Goal: Obtain resource: Download file/media

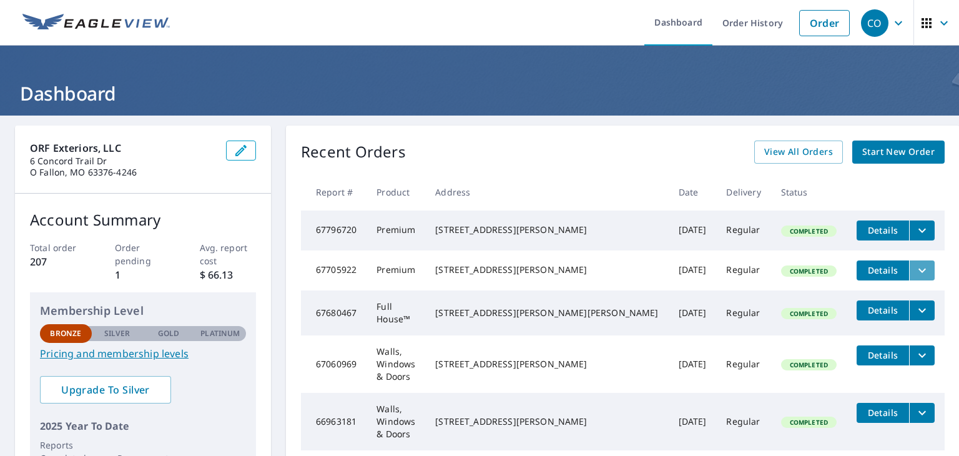
click at [919, 272] on icon "filesDropdownBtn-67705922" at bounding box center [922, 270] width 7 height 4
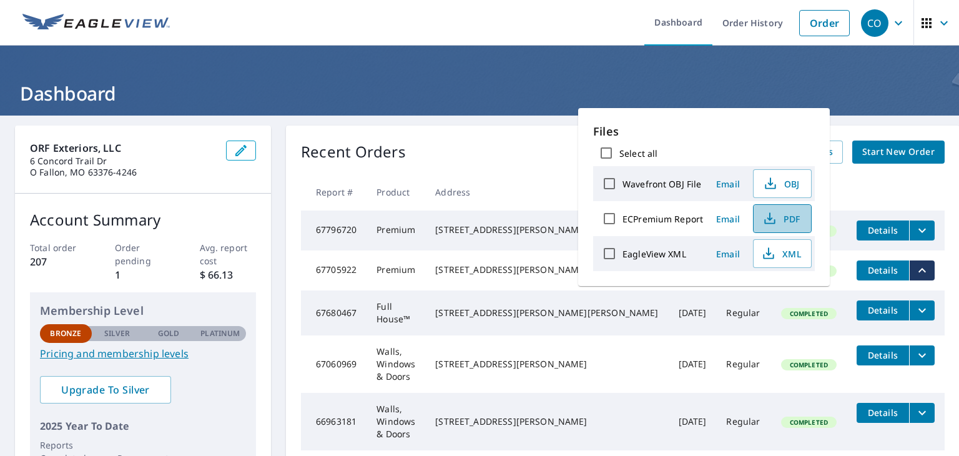
click at [781, 218] on span "PDF" at bounding box center [781, 218] width 40 height 15
click at [520, 146] on div "Recent Orders View All Orders Start New Order" at bounding box center [623, 152] width 644 height 23
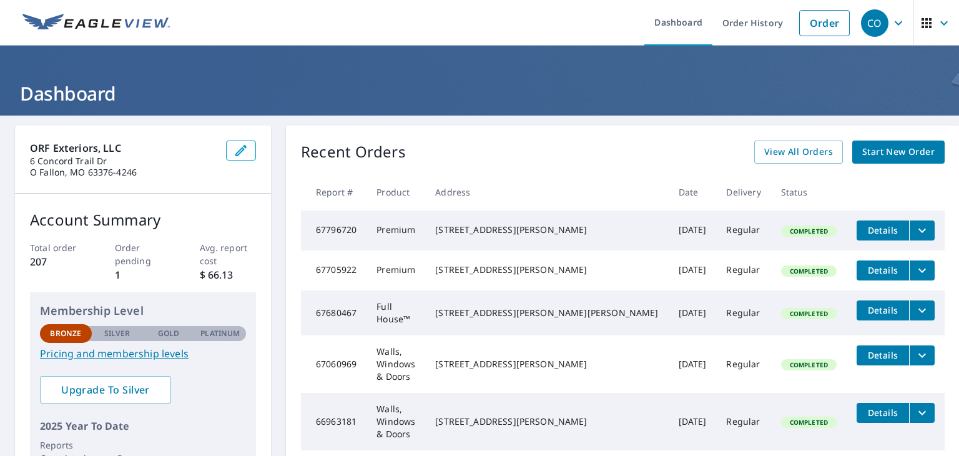
click at [864, 229] on span "Details" at bounding box center [882, 230] width 37 height 12
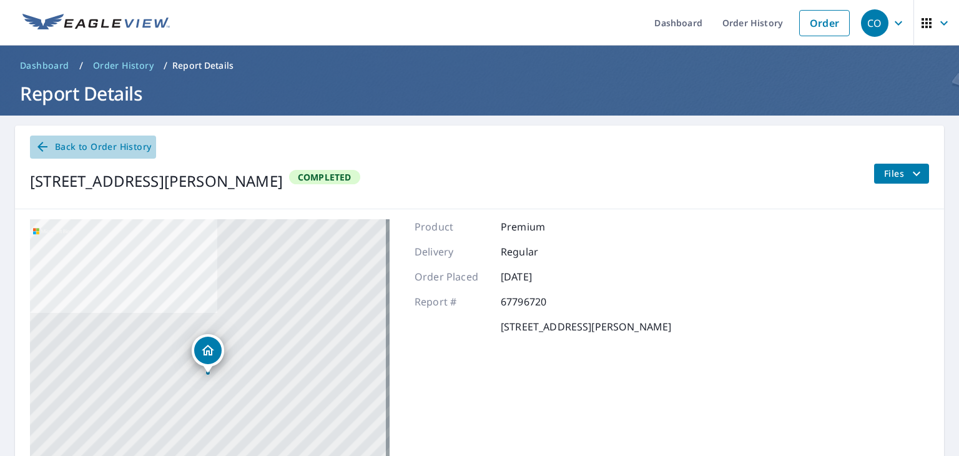
click at [45, 148] on icon at bounding box center [42, 146] width 15 height 15
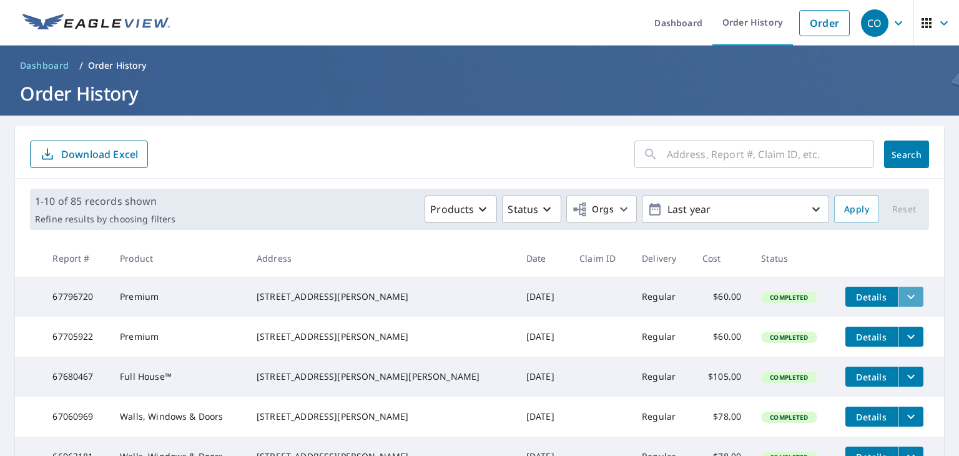
click at [904, 297] on icon "filesDropdownBtn-67796720" at bounding box center [911, 296] width 15 height 15
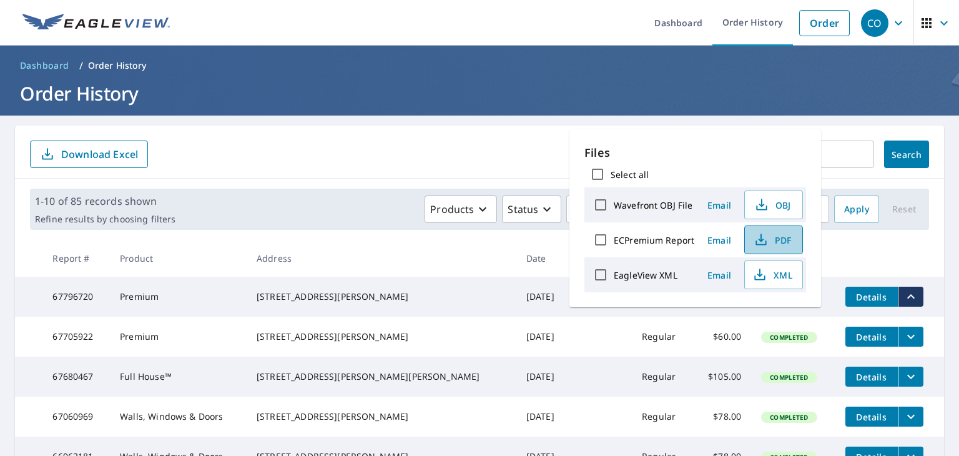
click at [789, 239] on span "PDF" at bounding box center [773, 239] width 40 height 15
click at [417, 151] on form "​ Search Download Excel" at bounding box center [479, 154] width 899 height 27
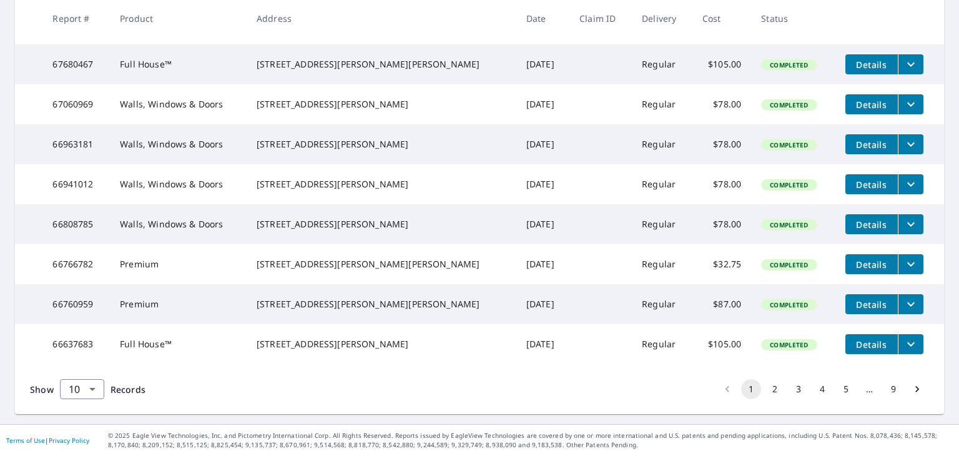
scroll to position [362, 0]
click at [769, 388] on button "2" at bounding box center [775, 389] width 20 height 20
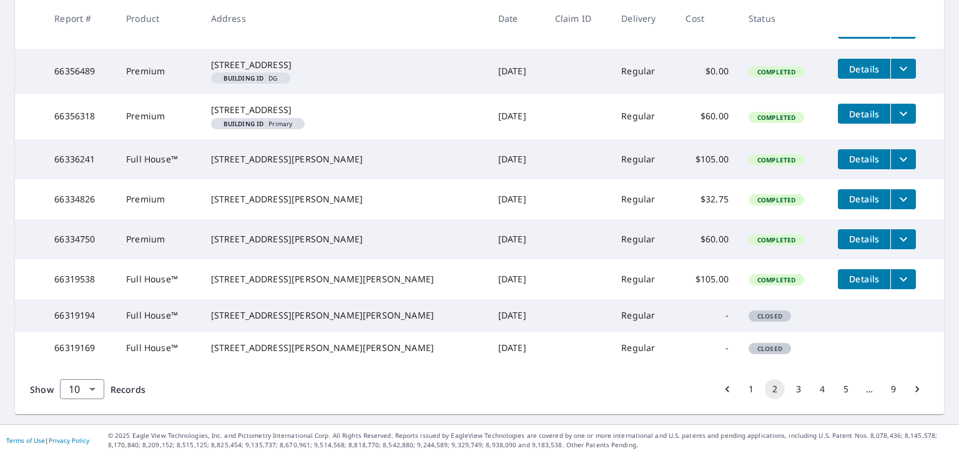
scroll to position [375, 0]
click at [789, 399] on button "3" at bounding box center [799, 389] width 20 height 20
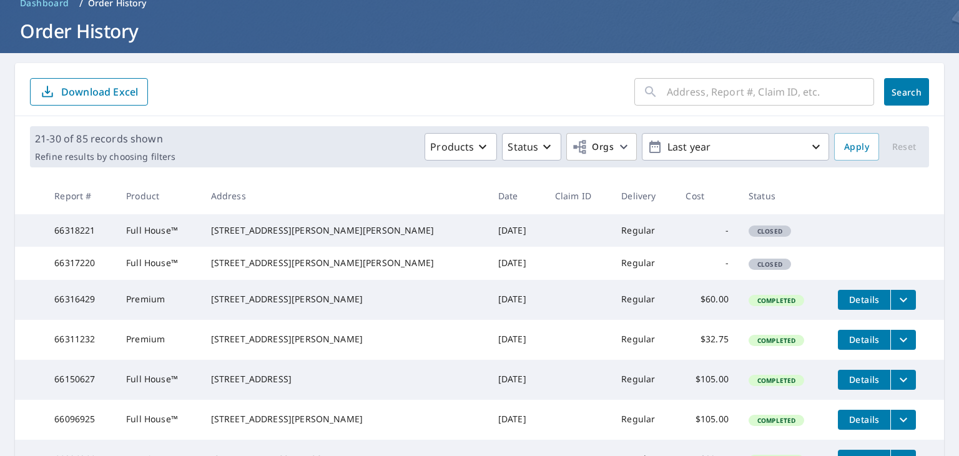
scroll to position [125, 0]
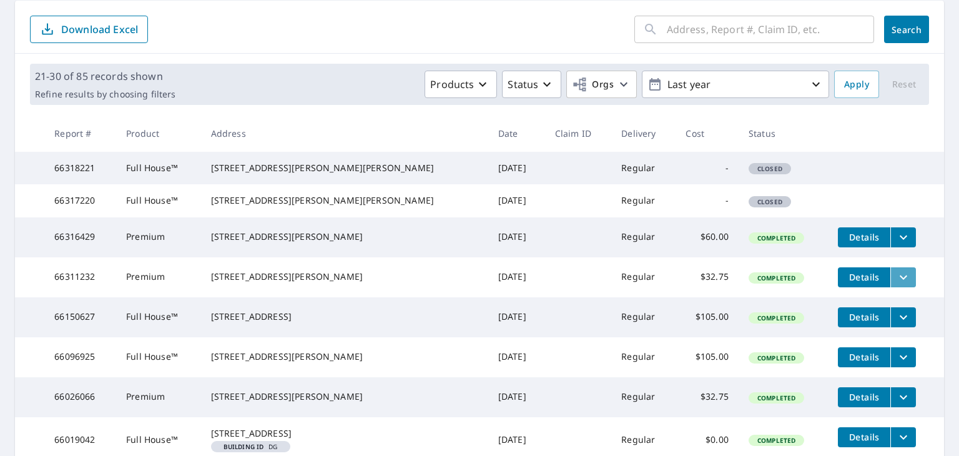
click at [896, 285] on icon "filesDropdownBtn-66311232" at bounding box center [903, 277] width 15 height 15
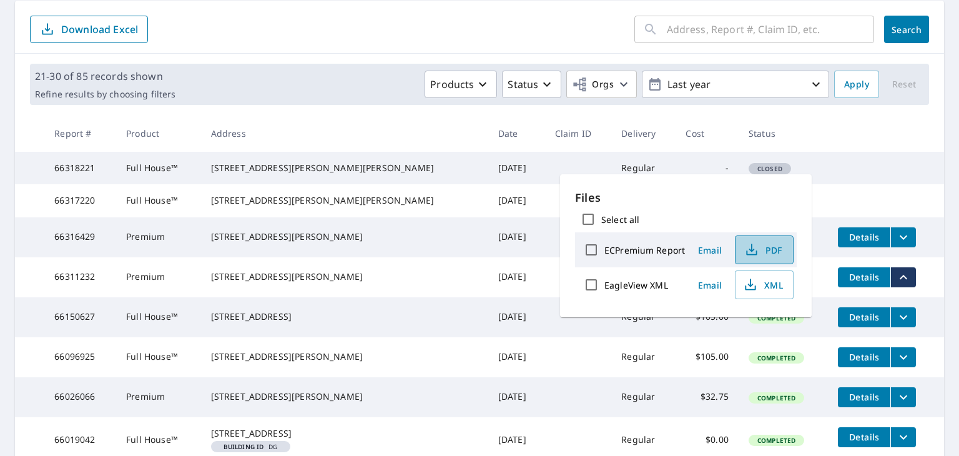
click at [773, 250] on span "PDF" at bounding box center [763, 249] width 40 height 15
click at [900, 126] on th at bounding box center [886, 133] width 116 height 37
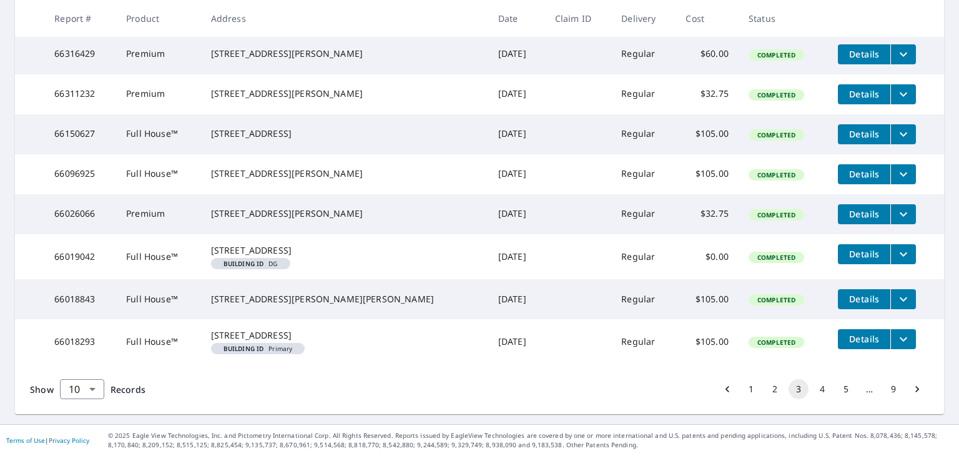
scroll to position [387, 0]
click at [767, 387] on button "2" at bounding box center [775, 389] width 20 height 20
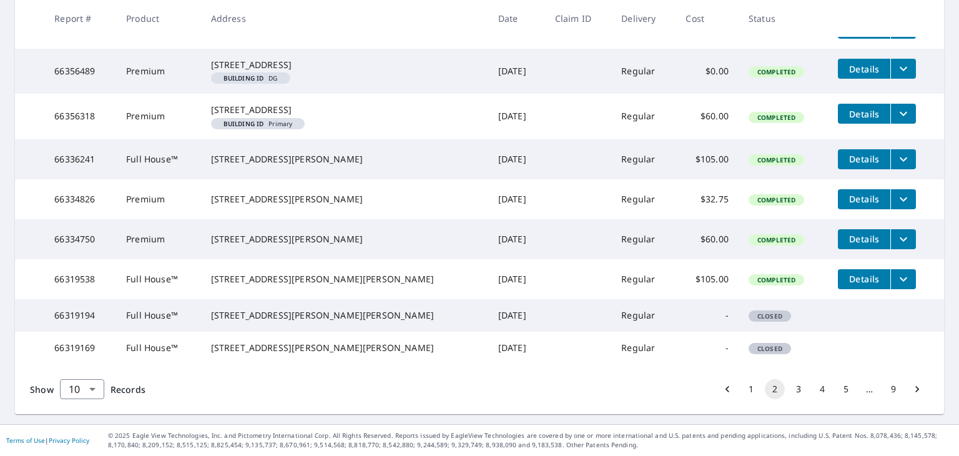
scroll to position [387, 0]
click at [814, 387] on button "4" at bounding box center [823, 389] width 20 height 20
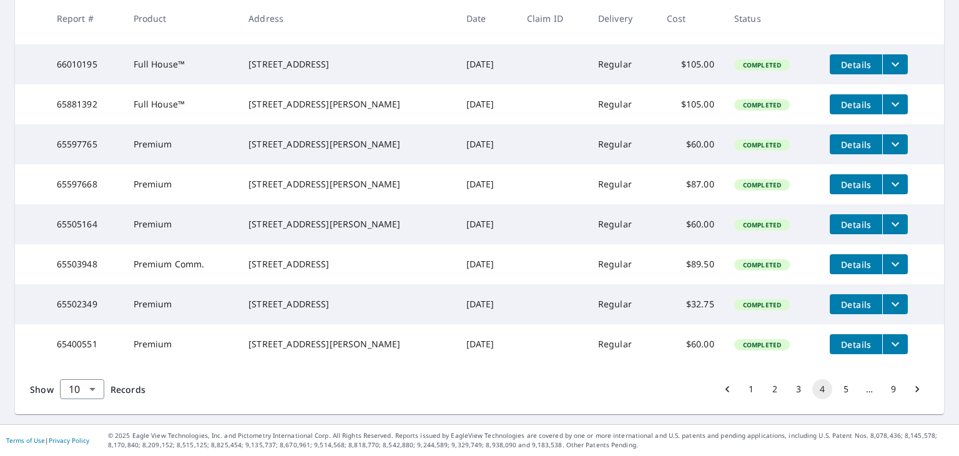
scroll to position [362, 0]
click at [836, 389] on button "5" at bounding box center [846, 389] width 20 height 20
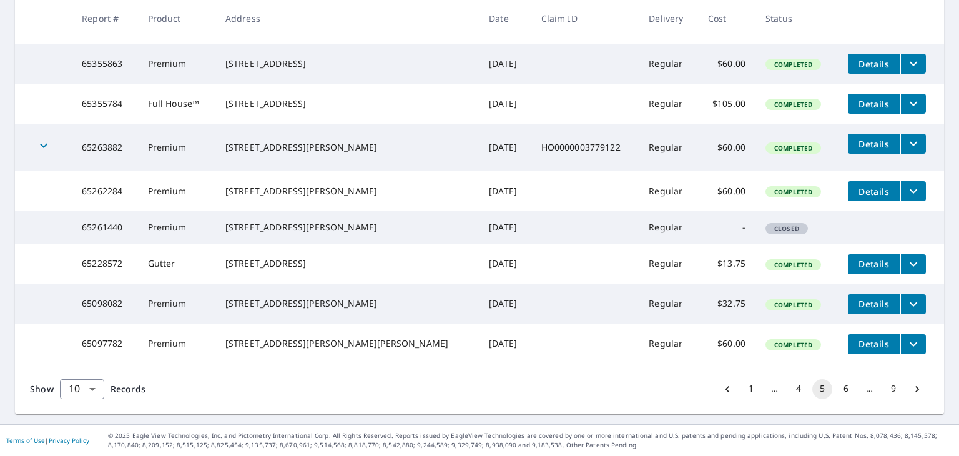
scroll to position [365, 0]
click at [744, 388] on button "1" at bounding box center [751, 389] width 20 height 20
